Goal: Task Accomplishment & Management: Manage account settings

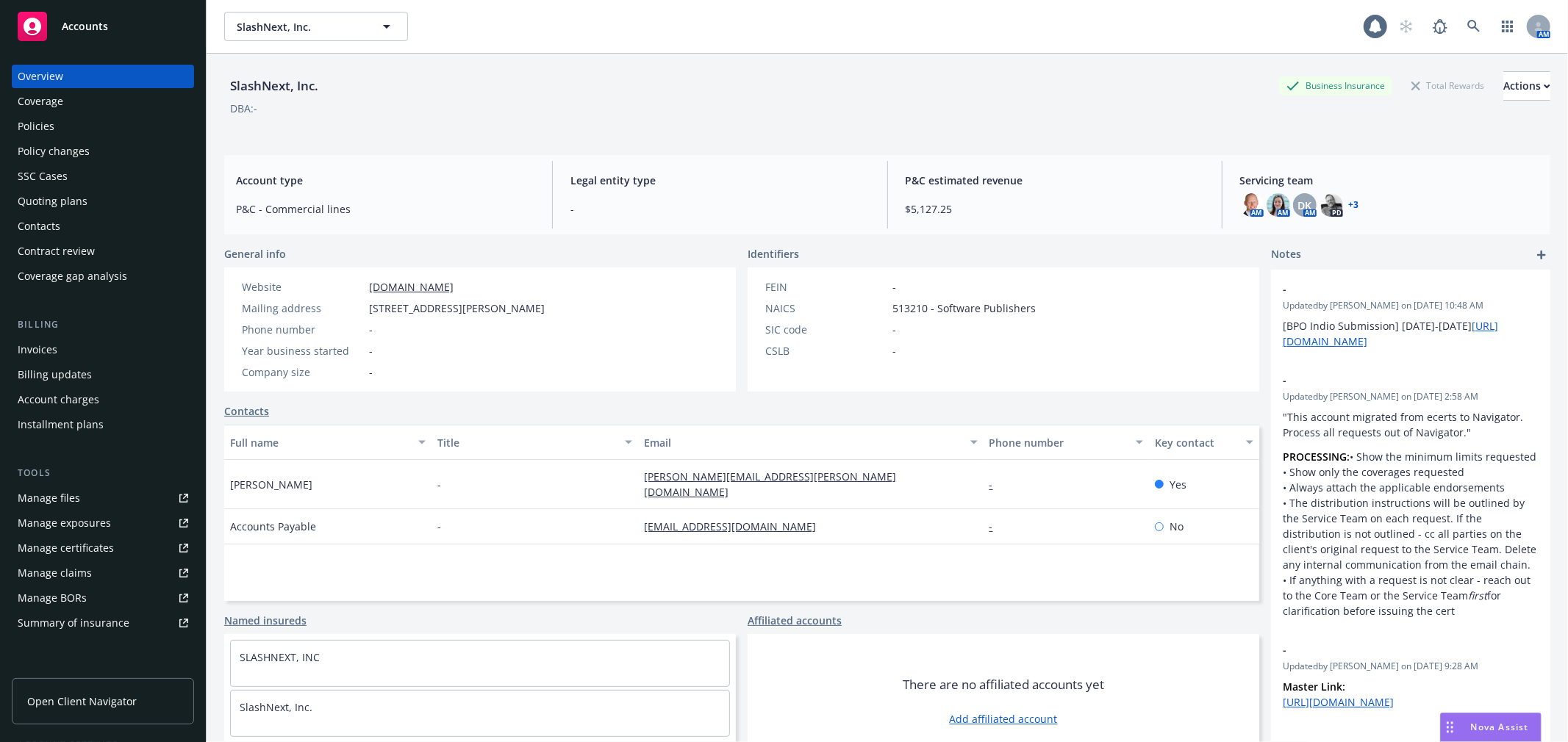
click at [112, 11] on div "Accounts" at bounding box center [103, 26] width 170 height 29
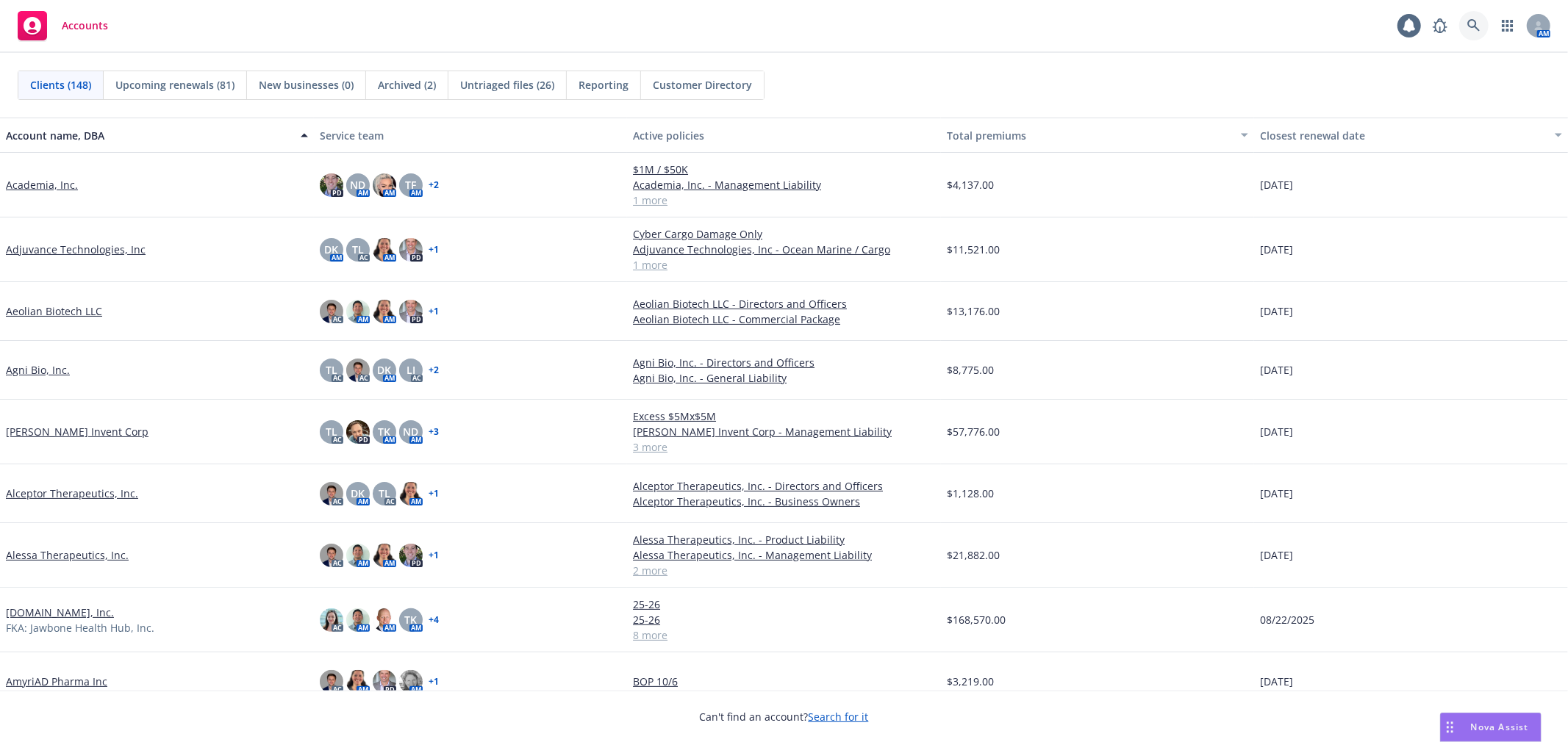
click at [1464, 19] on link at bounding box center [1474, 26] width 29 height 29
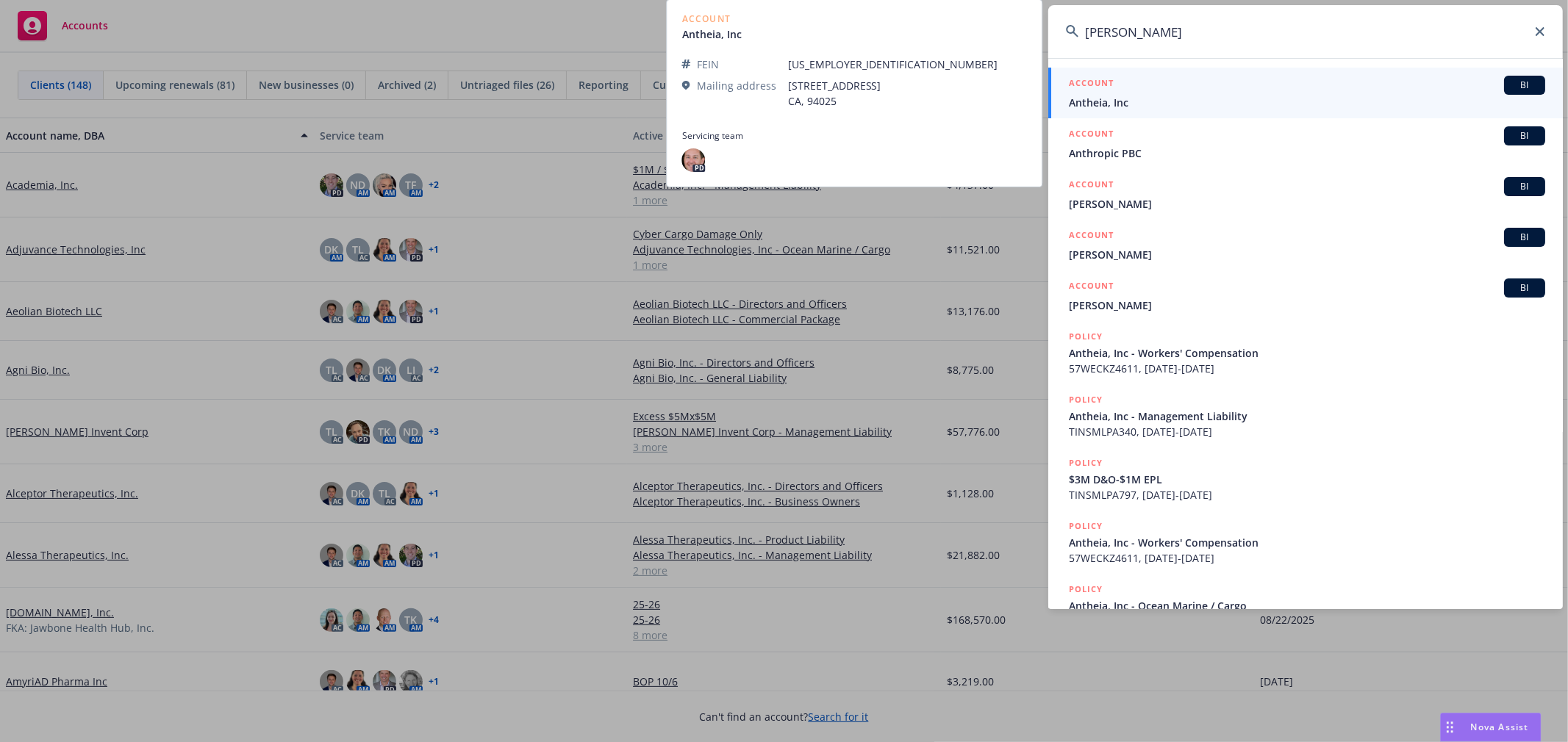
type input "[PERSON_NAME]"
click at [1164, 104] on span "Antheia, Inc" at bounding box center [1307, 103] width 477 height 15
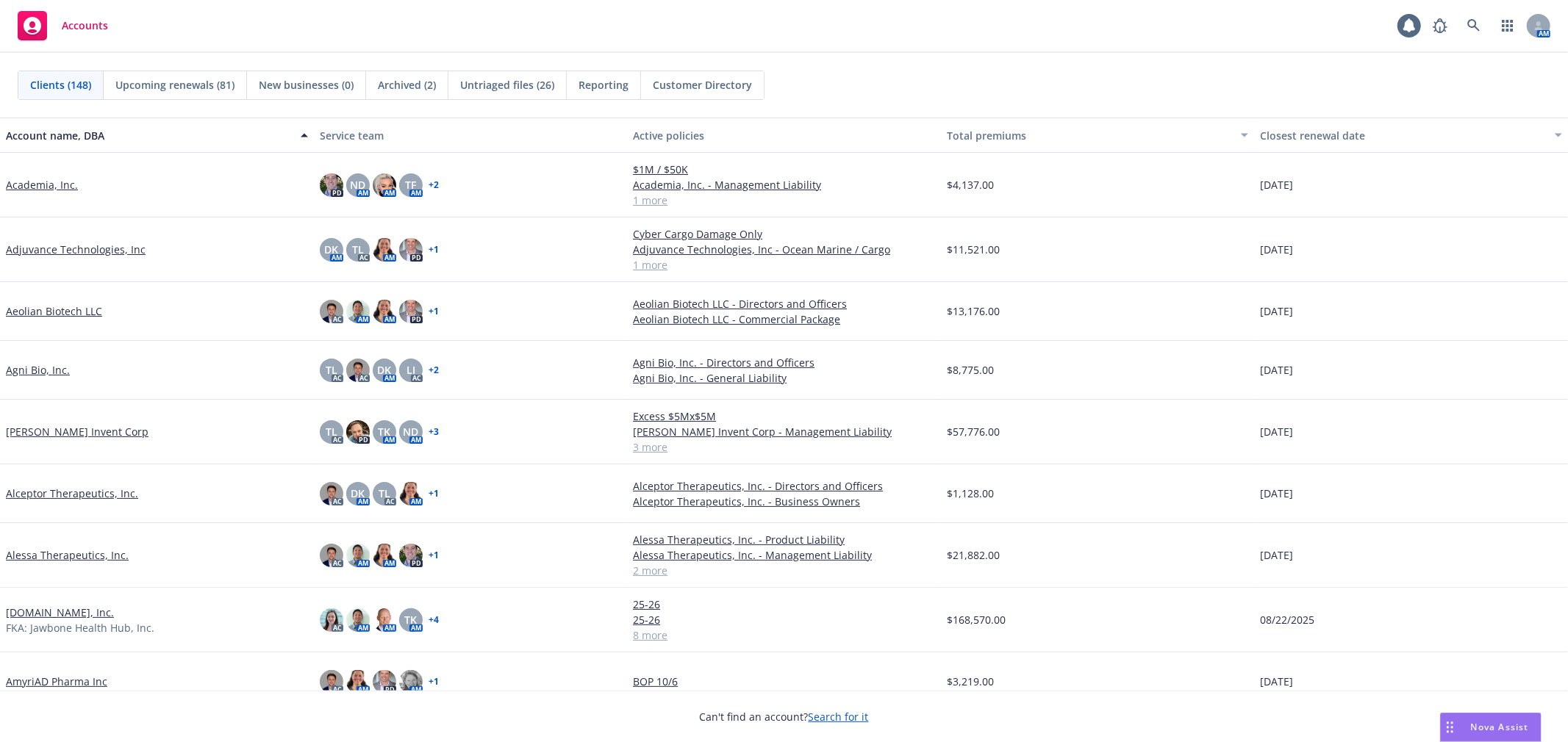
click at [1164, 104] on div "Clients (148) Upcoming renewals (81) New businesses (0) Archived (2) Untriaged …" at bounding box center [784, 86] width 1568 height 65
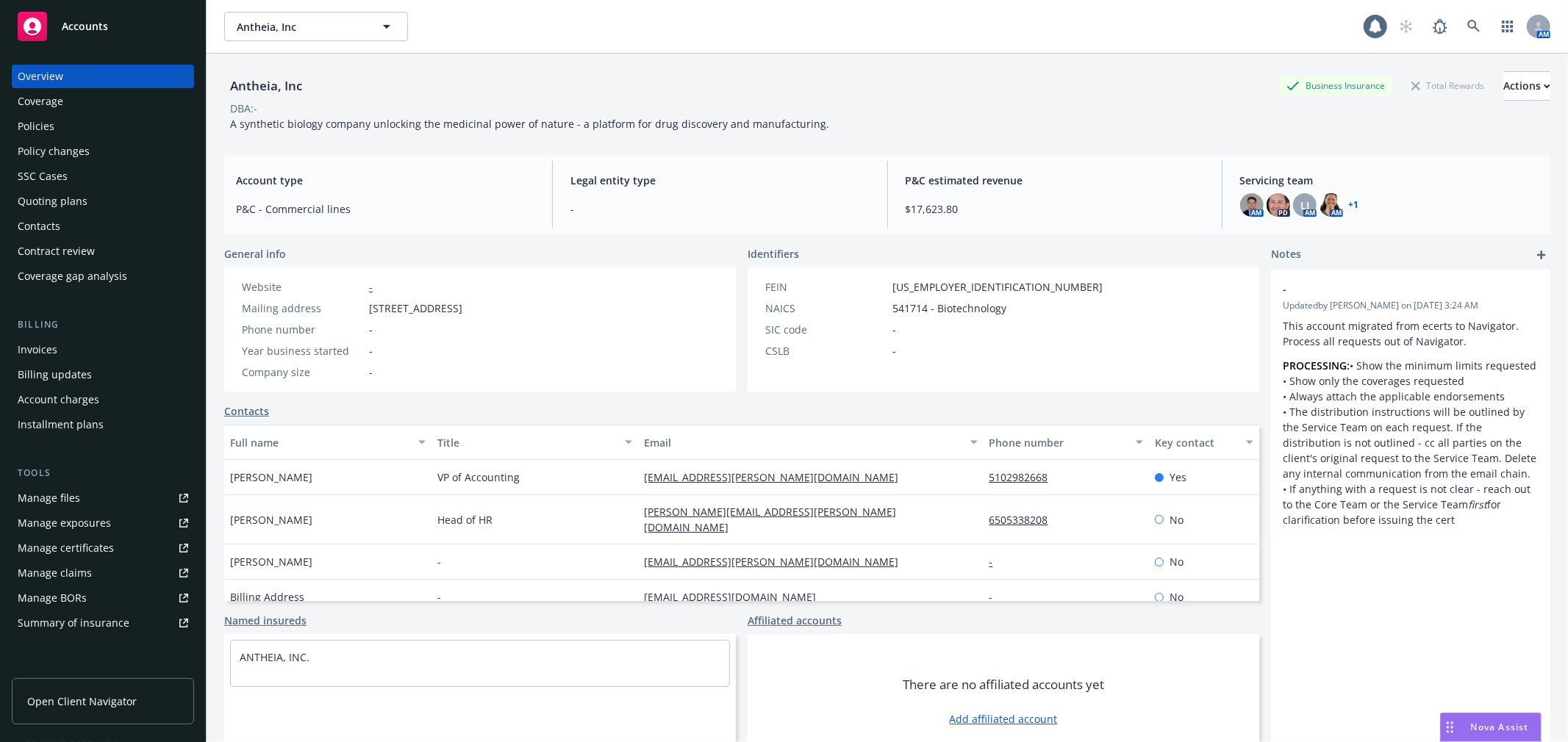
click at [103, 154] on div "Policy changes" at bounding box center [103, 151] width 170 height 24
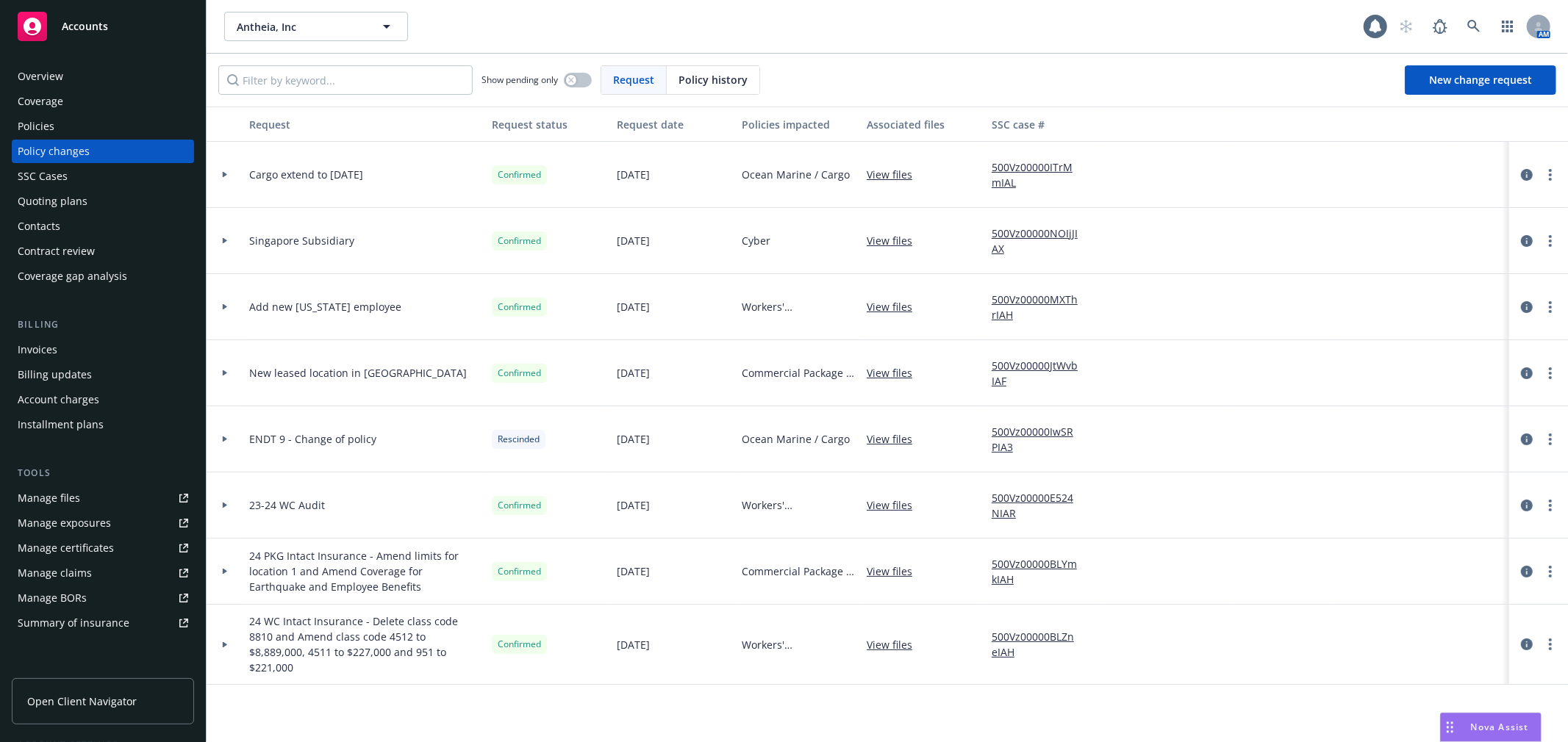
click at [53, 79] on div "Overview" at bounding box center [41, 76] width 46 height 24
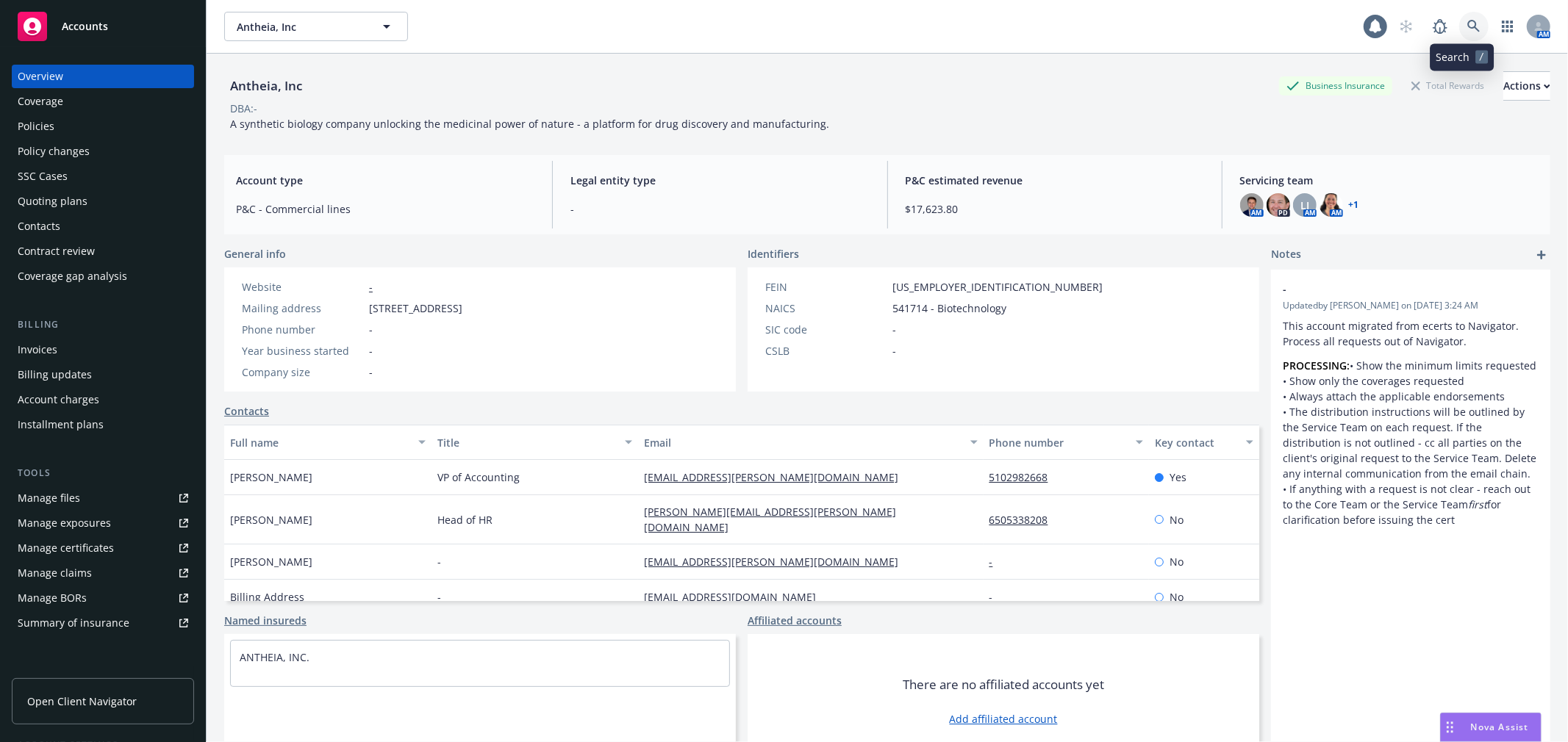
click at [1467, 25] on icon at bounding box center [1474, 27] width 13 height 13
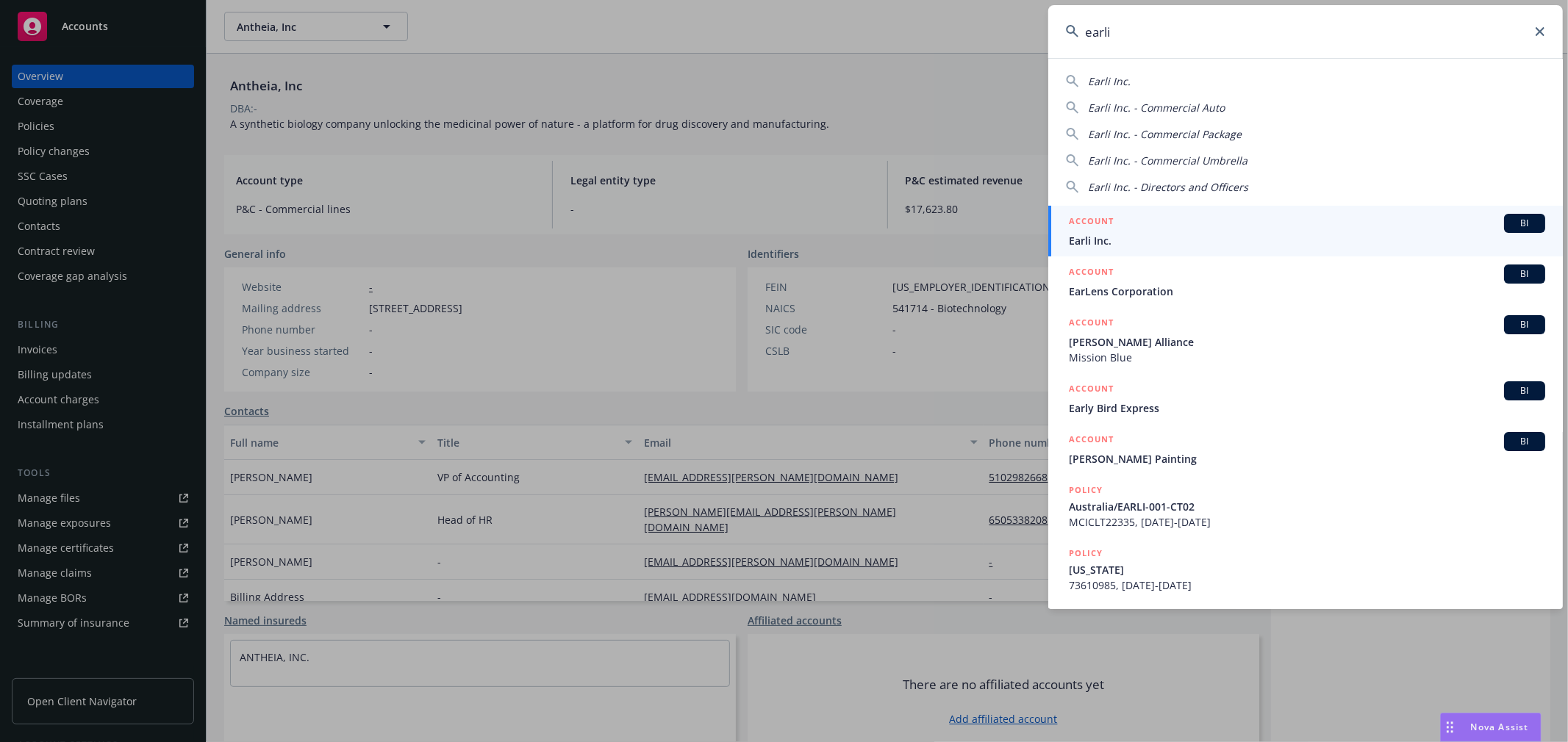
type input "earli"
click at [1171, 231] on div "ACCOUNT BI" at bounding box center [1307, 224] width 477 height 19
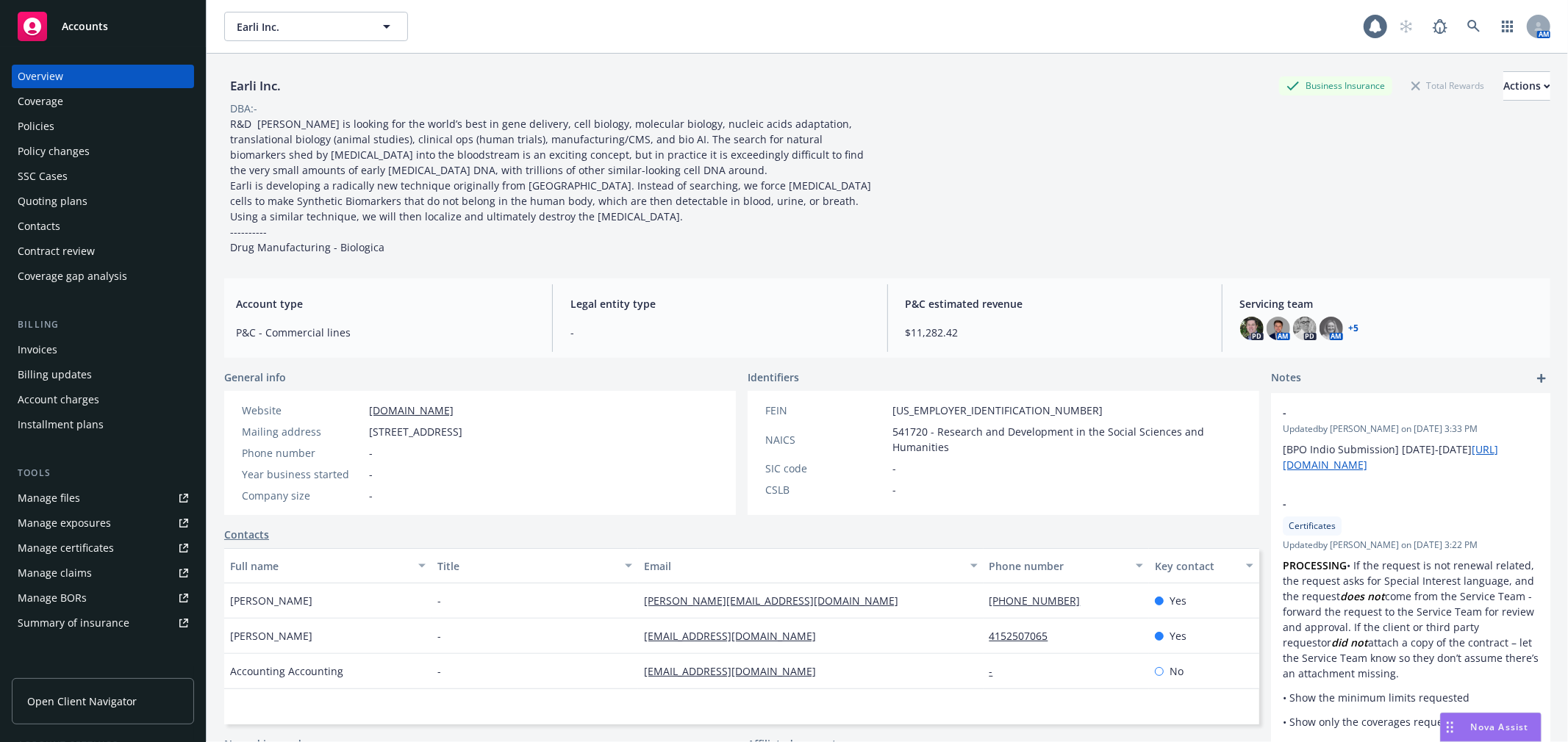
click at [1349, 326] on link "+ 5" at bounding box center [1354, 328] width 10 height 9
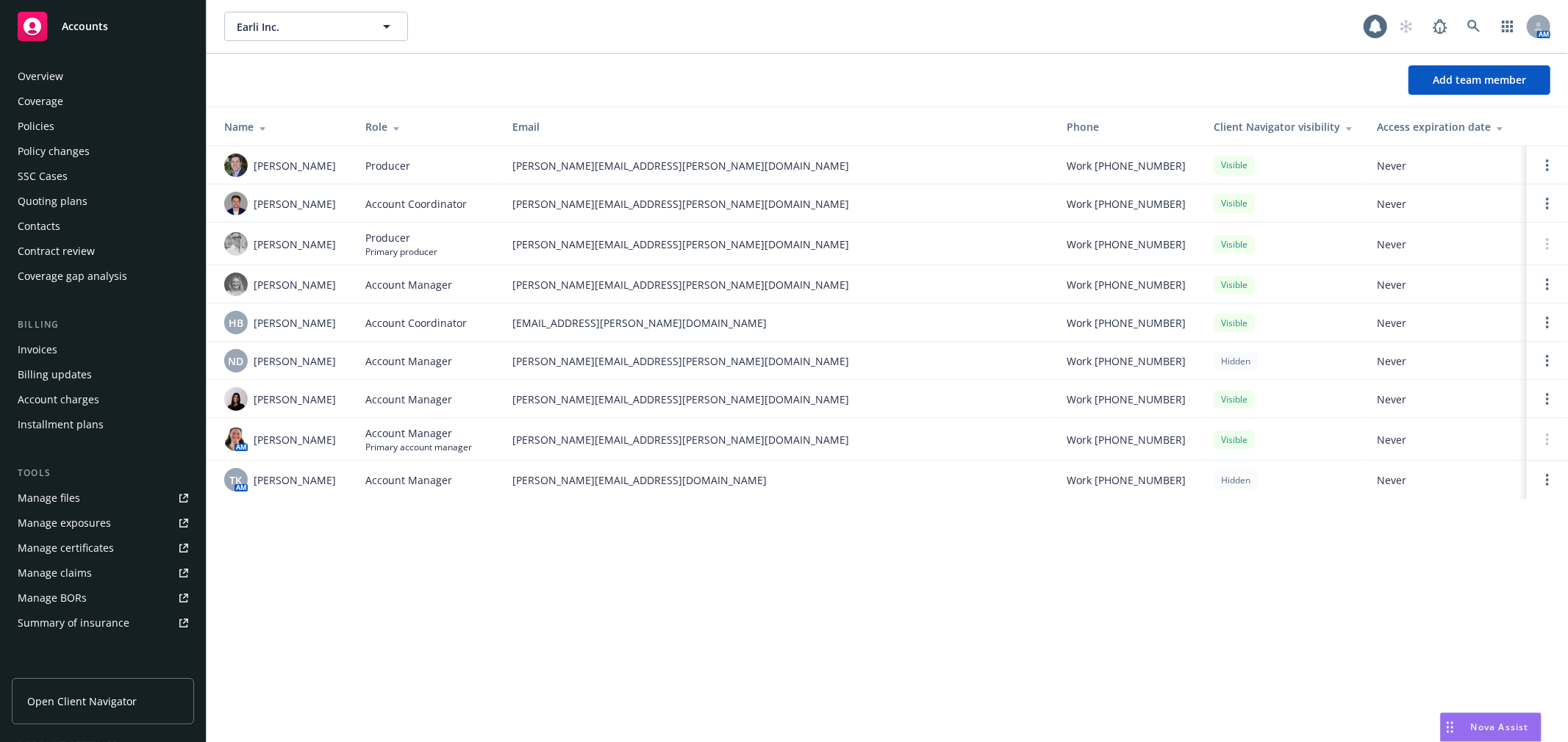
scroll to position [215, 0]
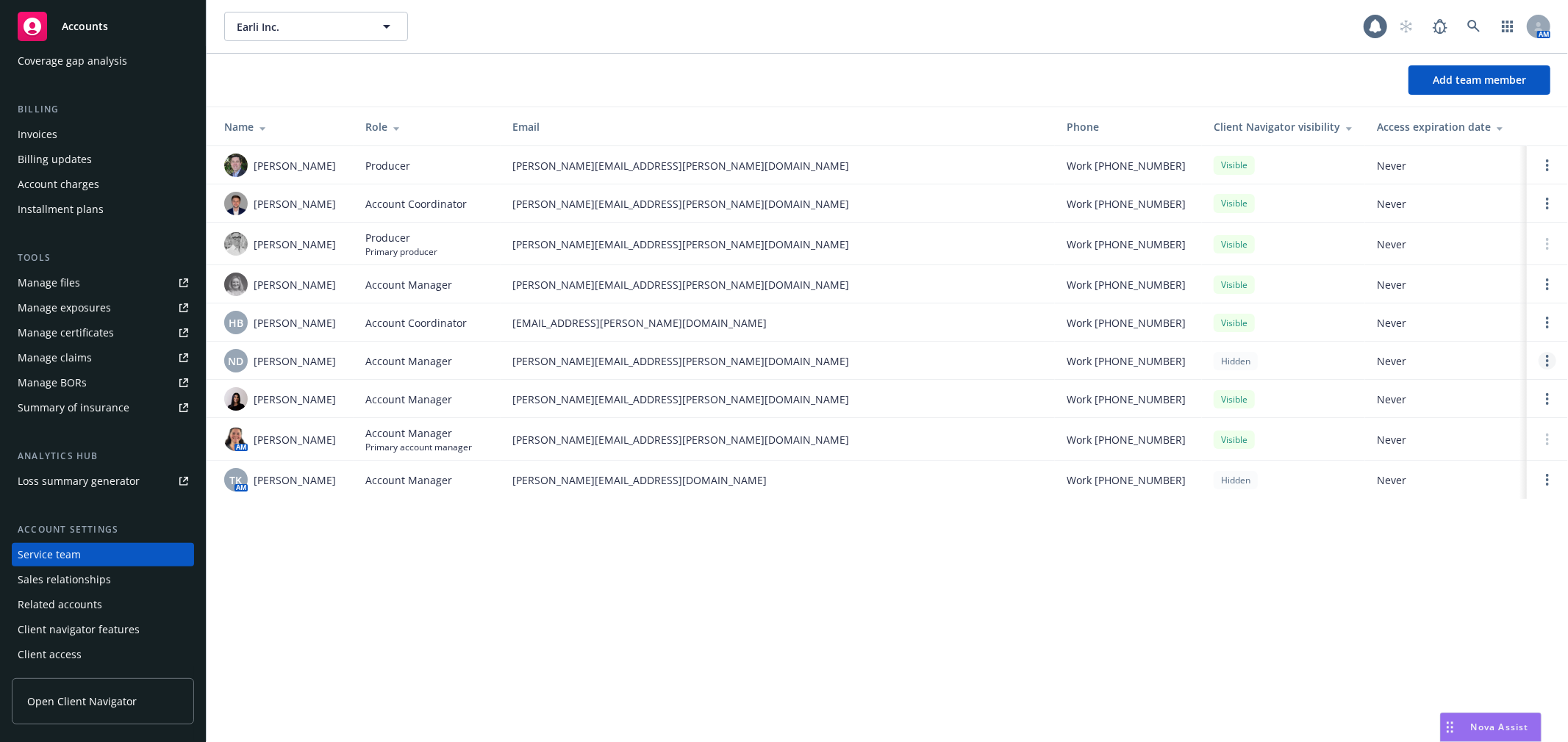
click at [1549, 370] on link "Open options" at bounding box center [1547, 361] width 18 height 18
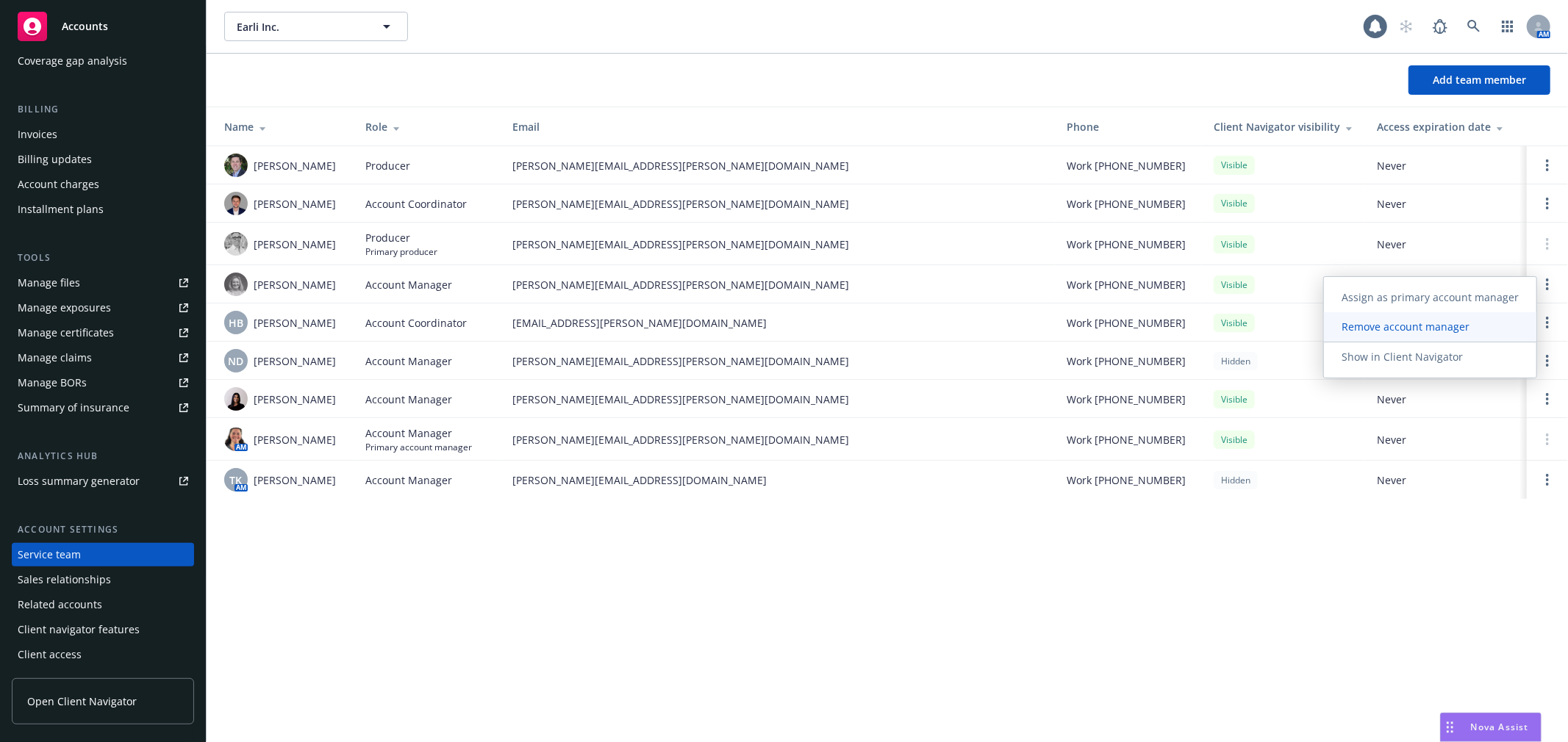
click at [1458, 327] on span "Remove account manager" at bounding box center [1406, 326] width 164 height 14
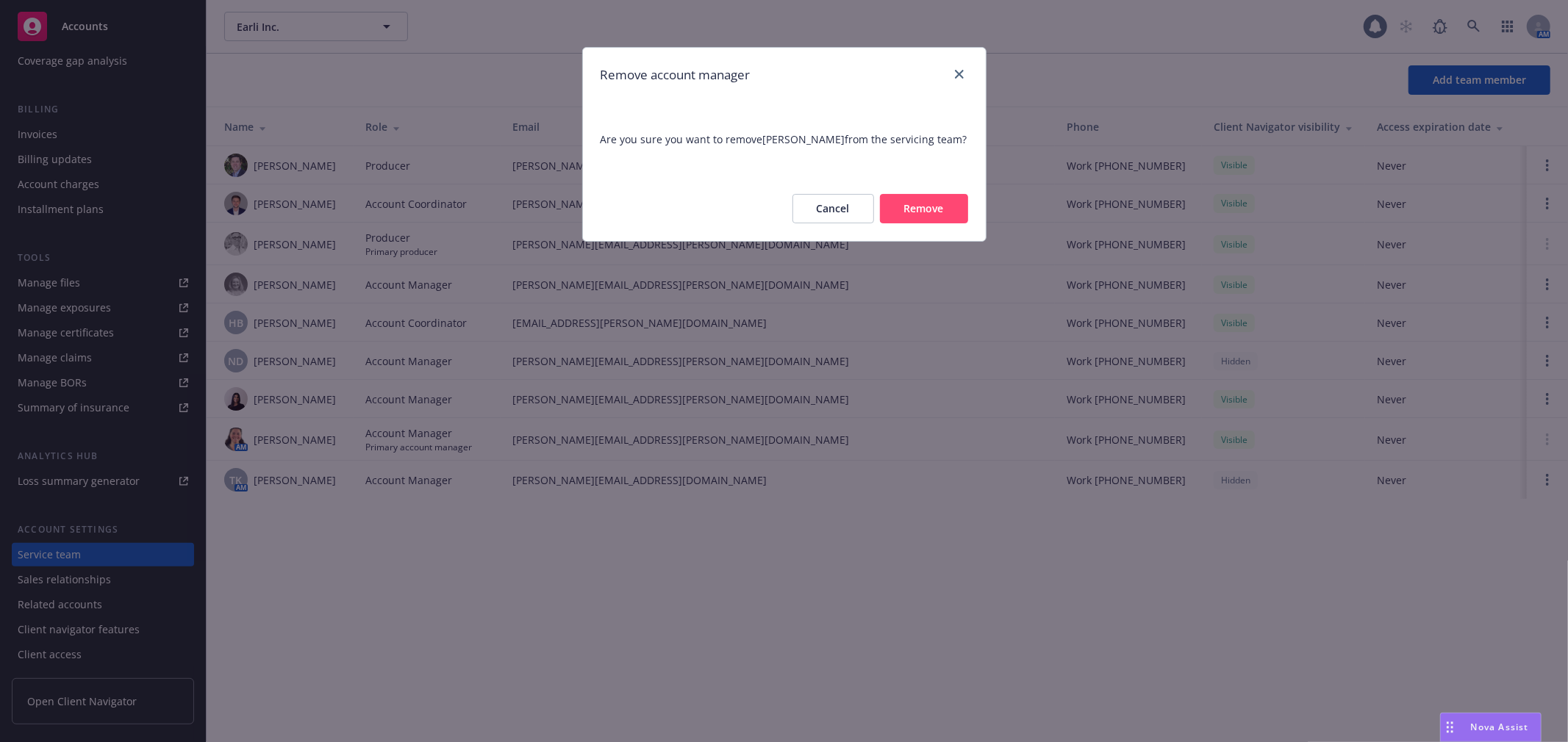
click at [946, 211] on button "Remove" at bounding box center [924, 208] width 88 height 29
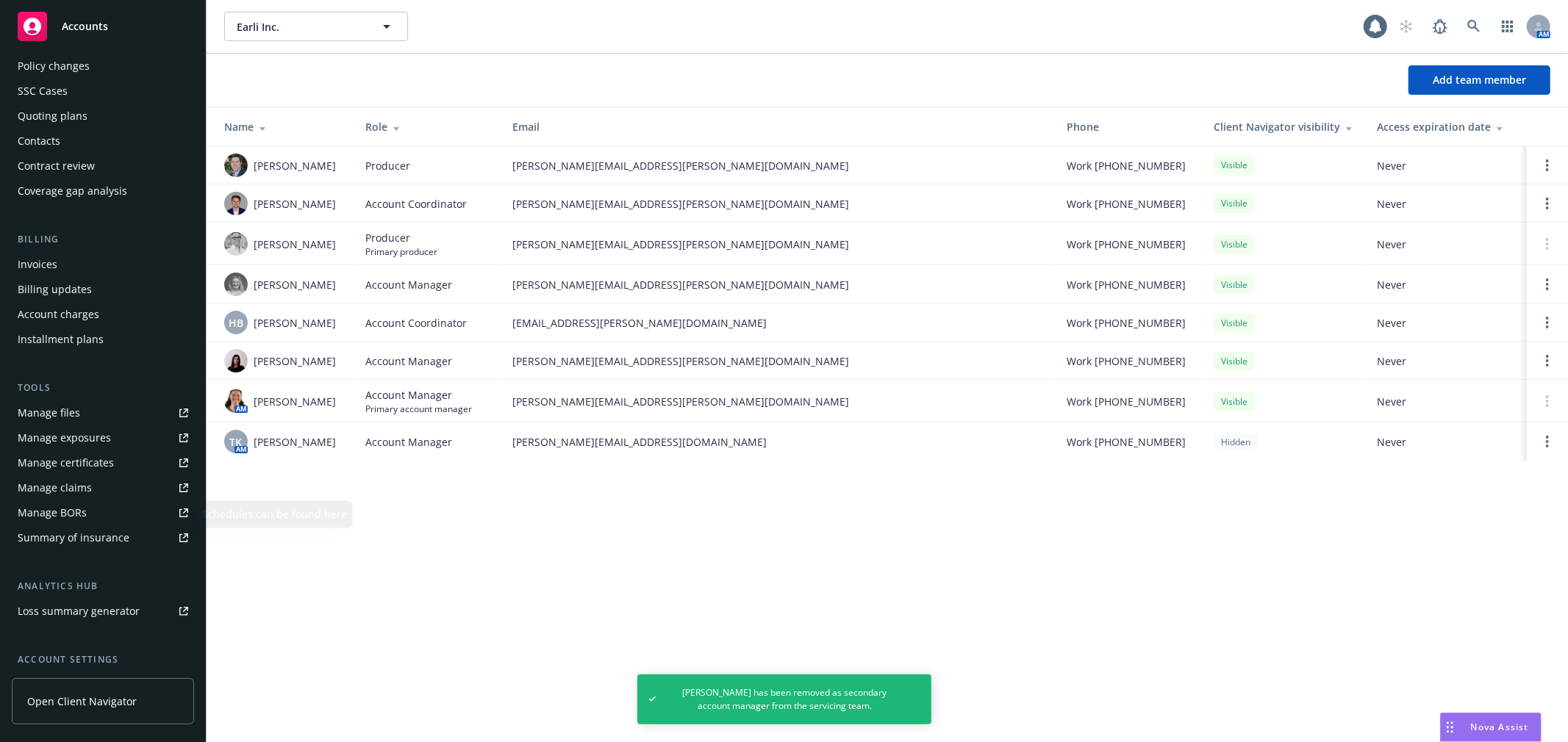
scroll to position [0, 0]
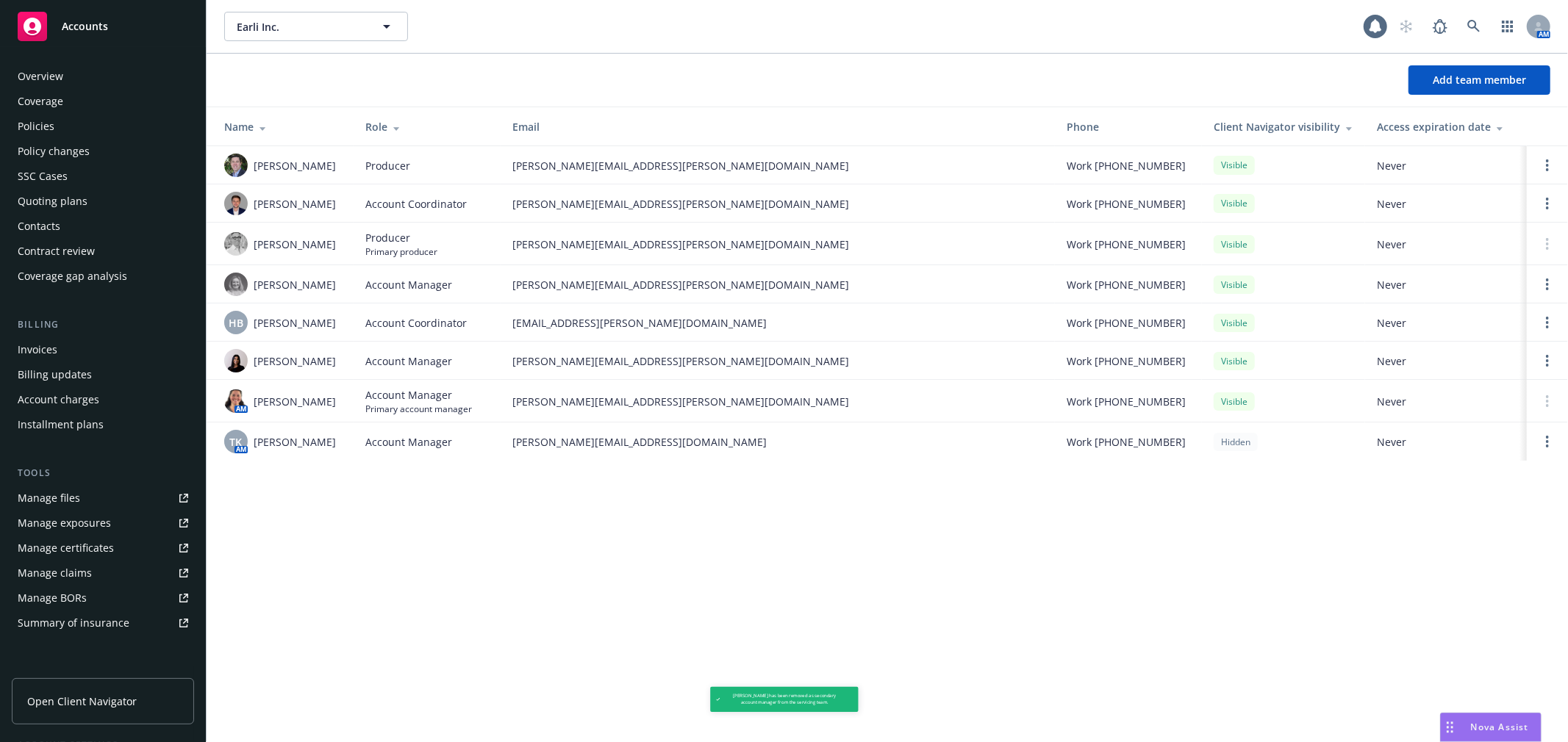
click at [67, 102] on div "Coverage" at bounding box center [103, 101] width 170 height 24
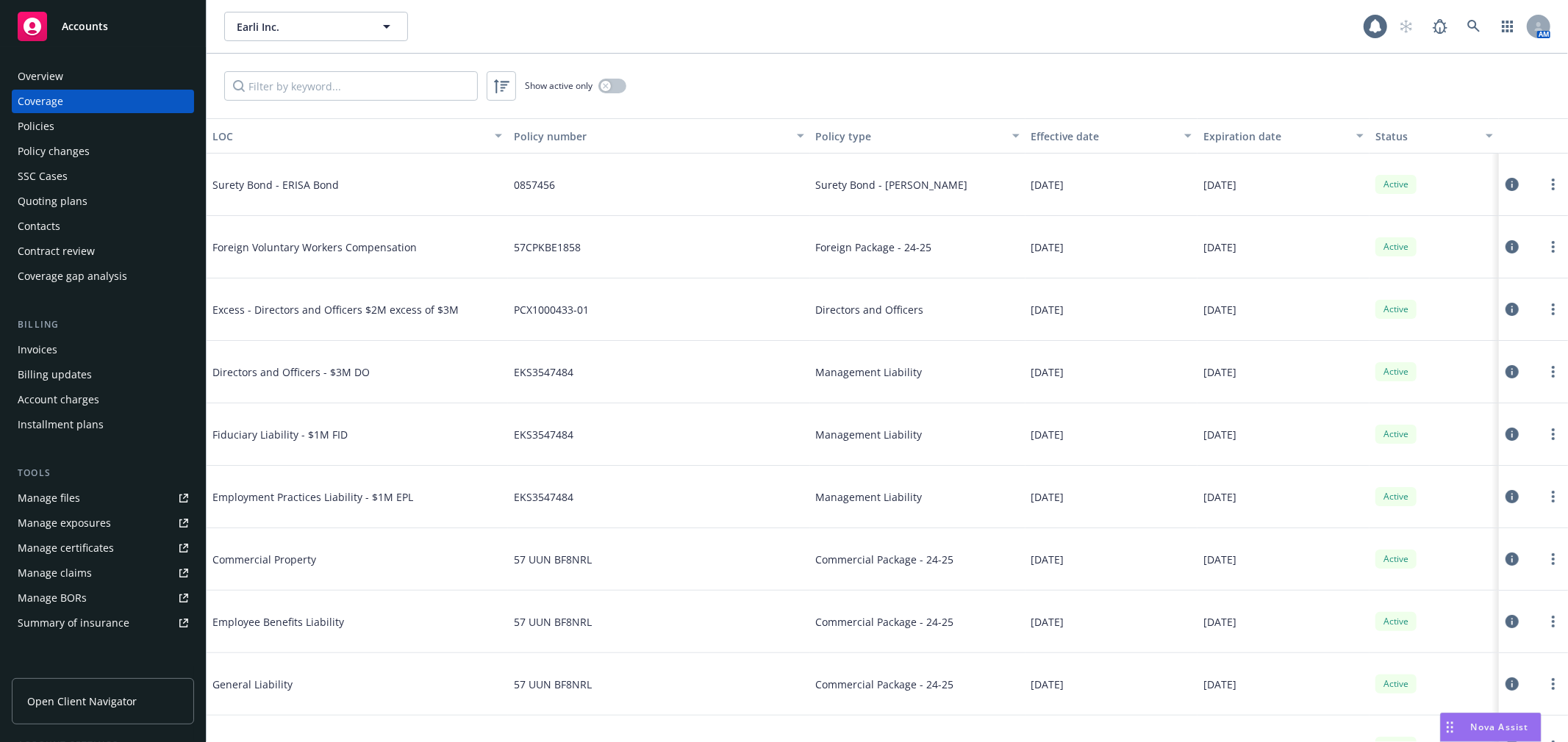
click at [61, 137] on div "Policies" at bounding box center [103, 127] width 170 height 24
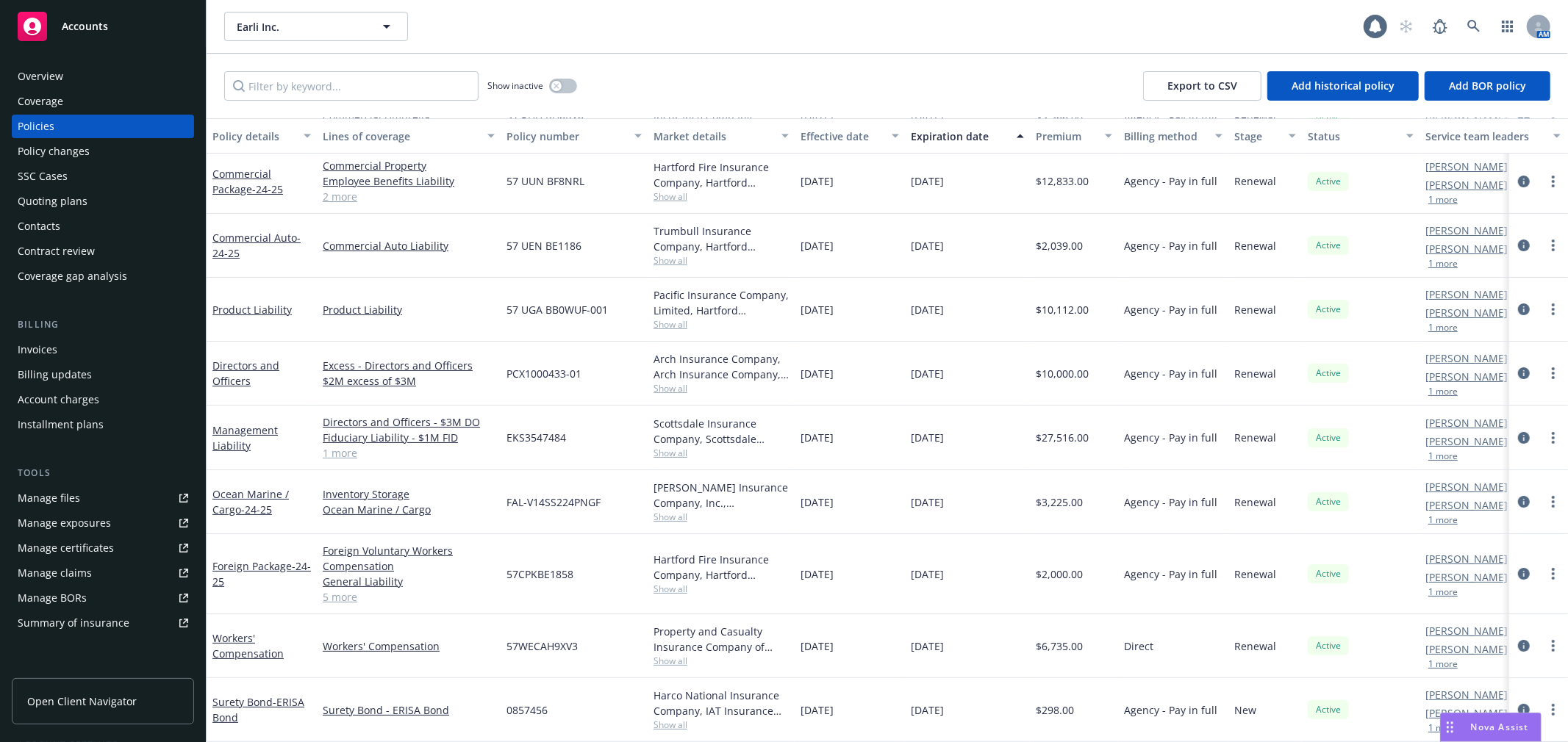
scroll to position [82, 0]
